Goal: Task Accomplishment & Management: Use online tool/utility

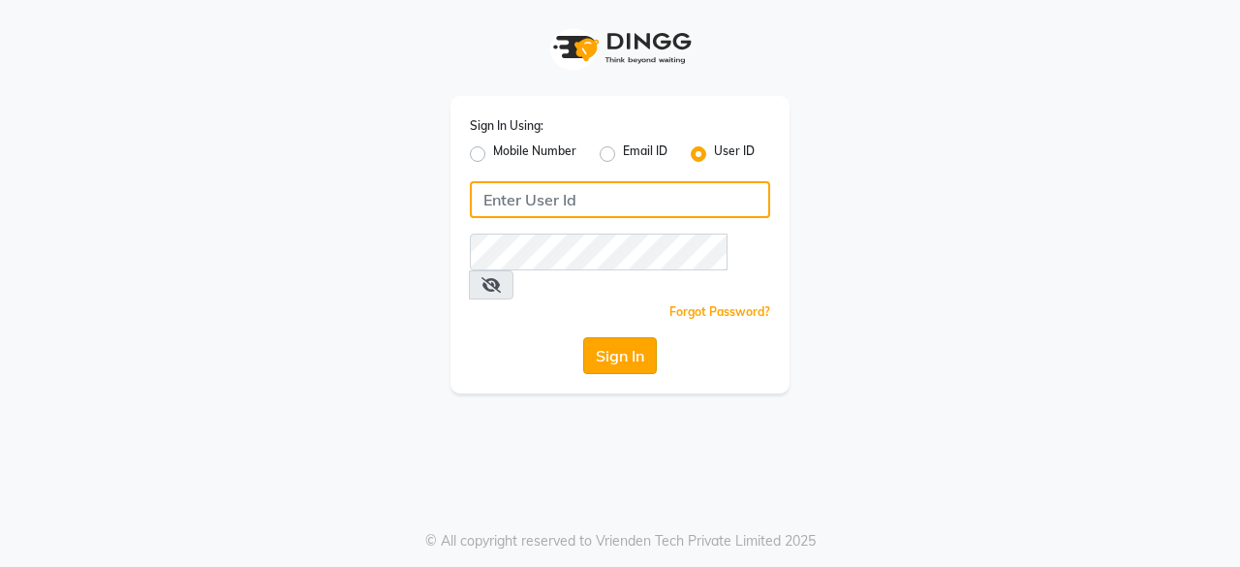
type input "aarzooarora"
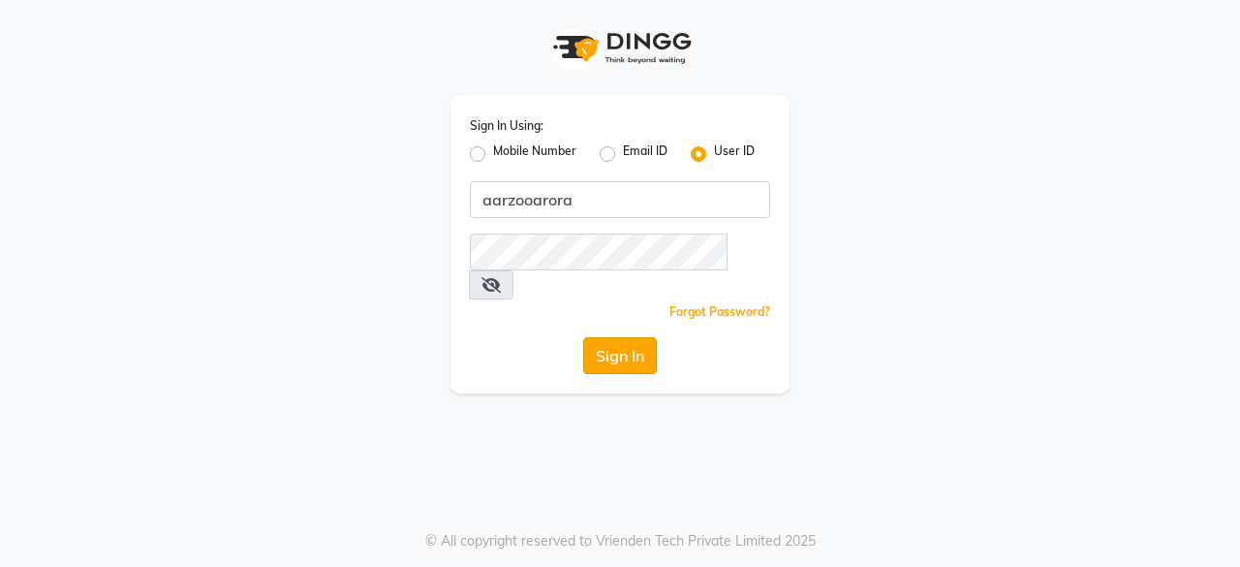
click at [621, 337] on button "Sign In" at bounding box center [620, 355] width 74 height 37
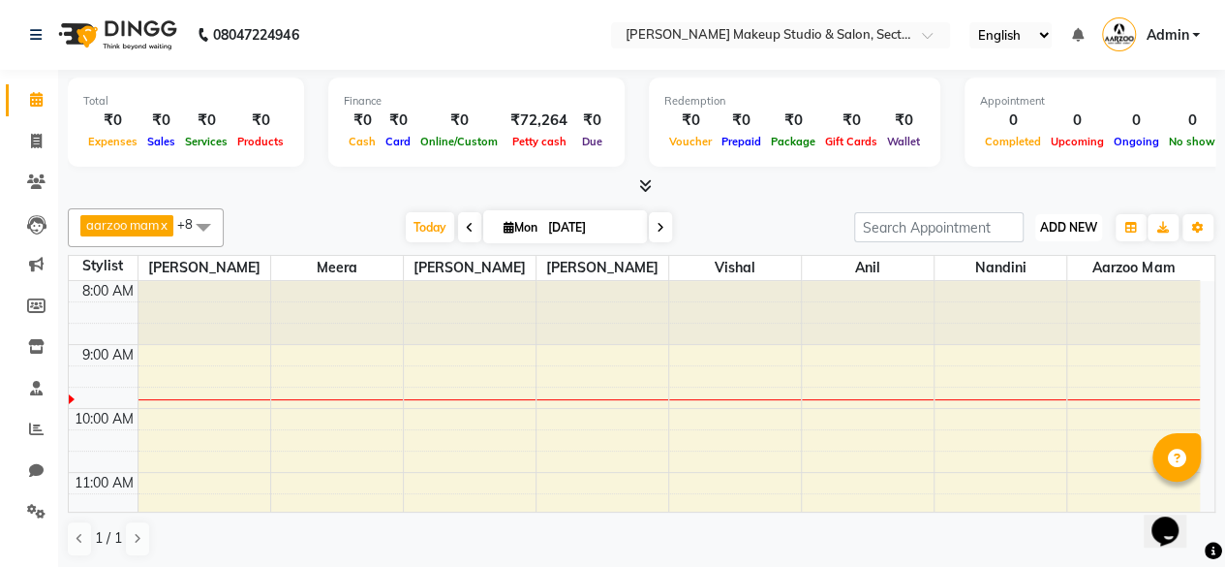
click at [1063, 225] on span "ADD NEW" at bounding box center [1068, 227] width 57 height 15
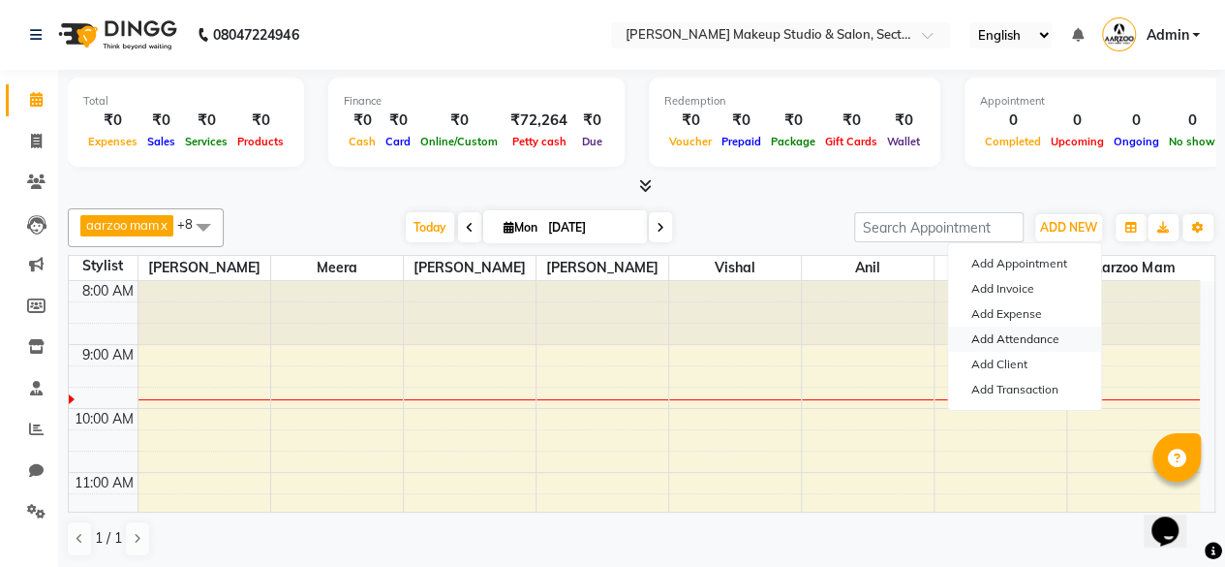
click at [1029, 344] on link "Add Attendance" at bounding box center [1024, 338] width 153 height 25
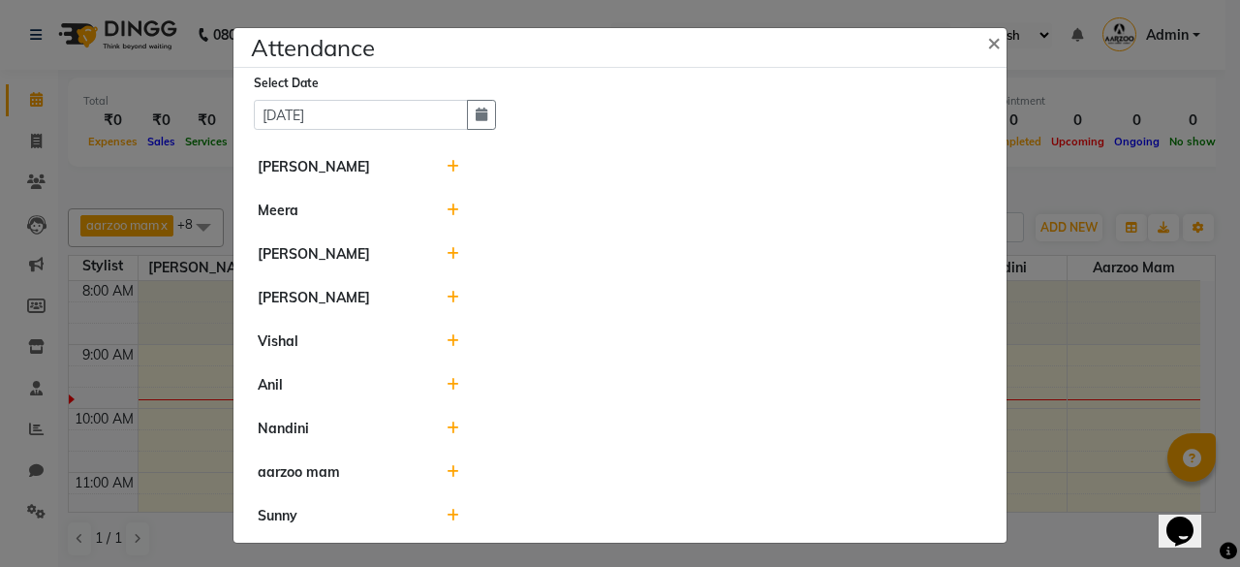
click at [453, 427] on icon at bounding box center [453, 428] width 13 height 14
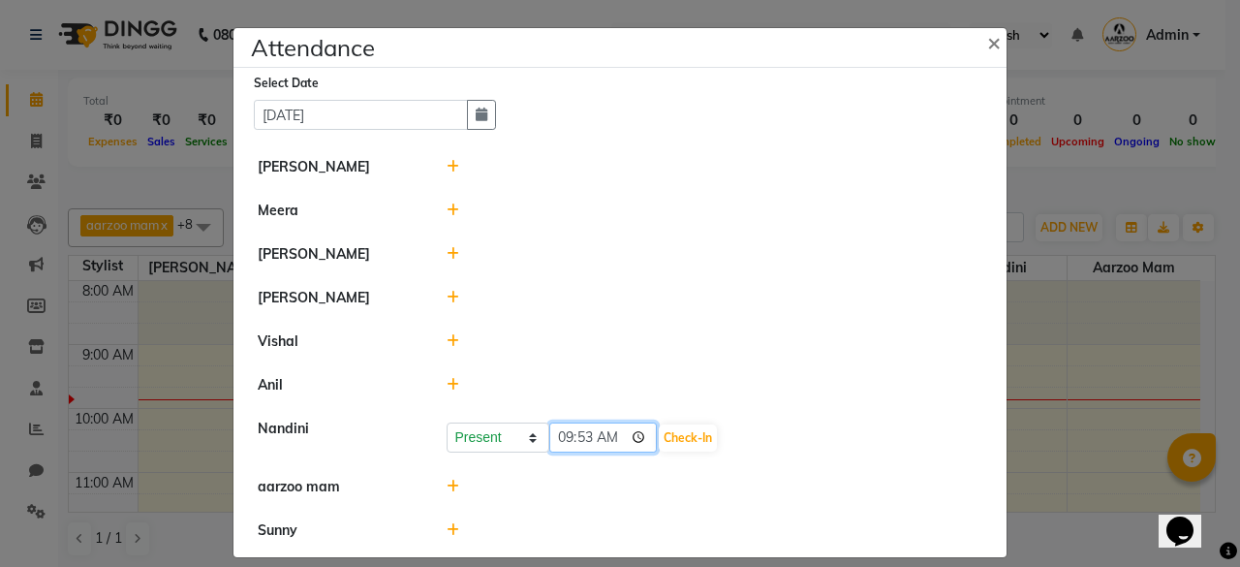
click at [615, 432] on input "09:53" at bounding box center [603, 437] width 108 height 30
type input "09:52"
click at [661, 428] on button "Check-In" at bounding box center [688, 437] width 58 height 27
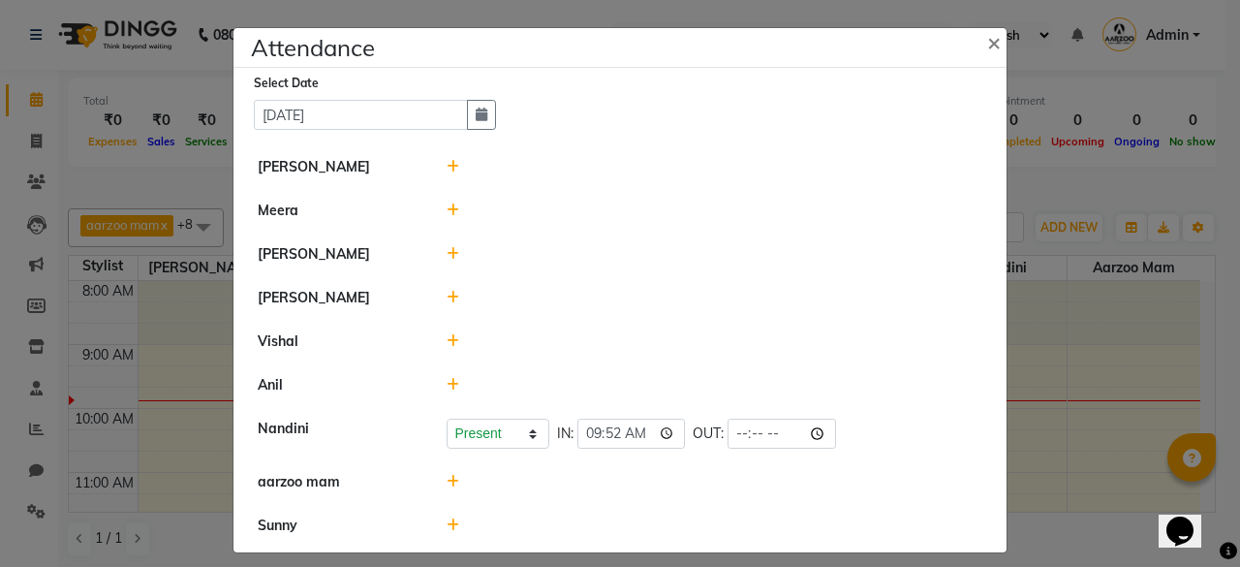
click at [447, 209] on icon at bounding box center [453, 210] width 13 height 14
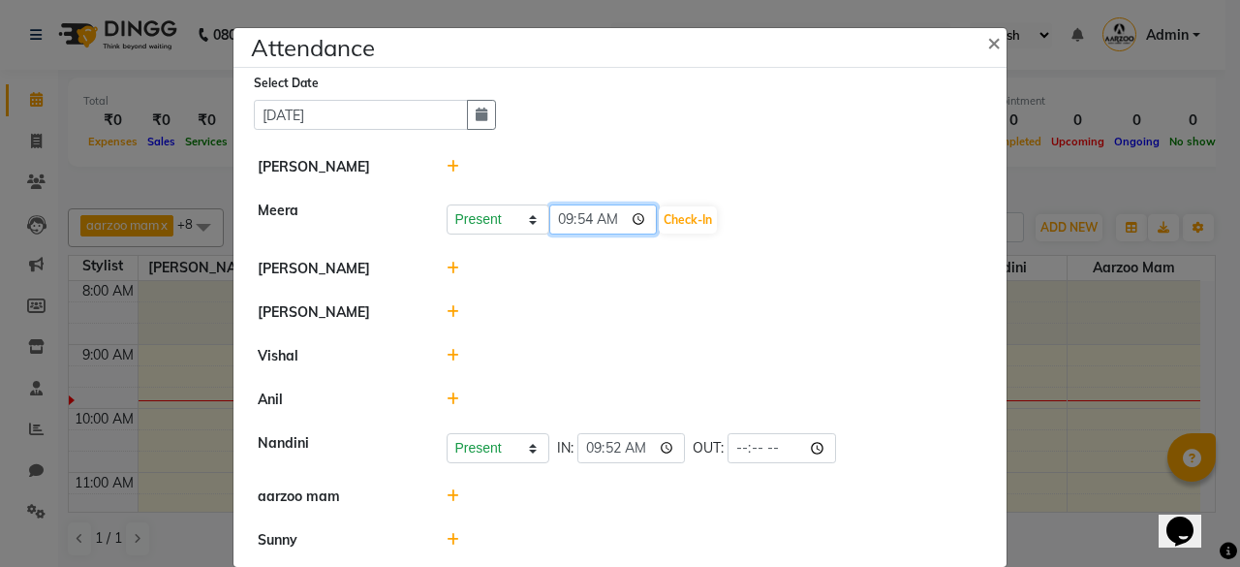
click at [610, 213] on input "09:54" at bounding box center [603, 219] width 108 height 30
type input "10:00"
click at [667, 223] on button "Check-In" at bounding box center [688, 219] width 58 height 27
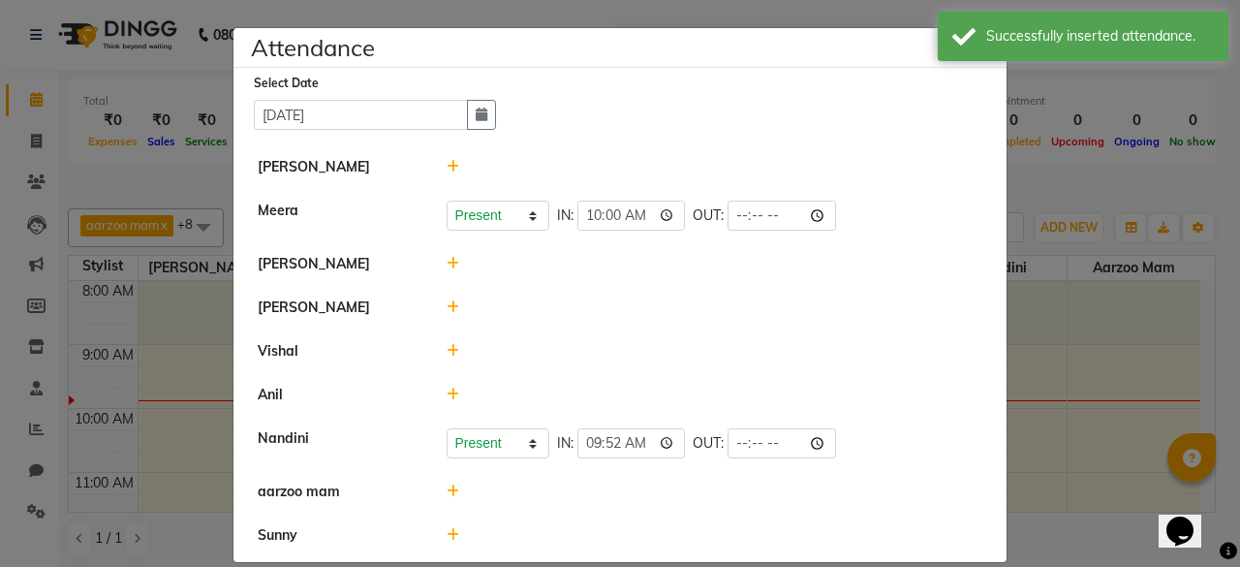
click at [447, 392] on icon at bounding box center [453, 394] width 13 height 14
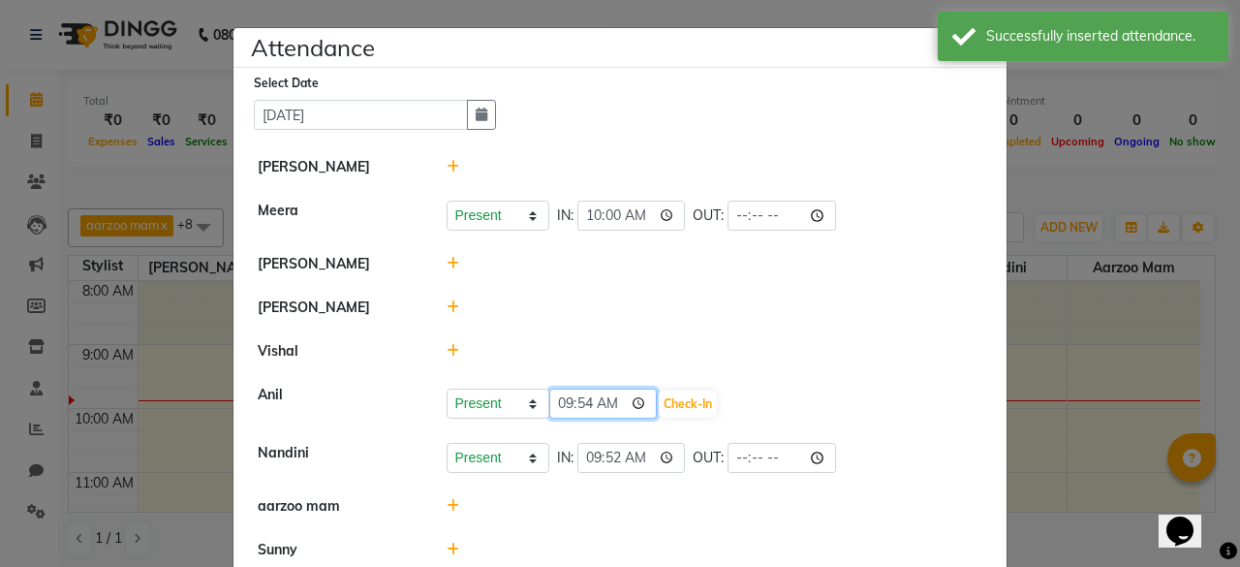
click at [603, 402] on input "09:54" at bounding box center [603, 403] width 108 height 30
type input "10:00"
click at [672, 404] on button "Check-In" at bounding box center [688, 403] width 58 height 27
